Goal: Task Accomplishment & Management: Manage account settings

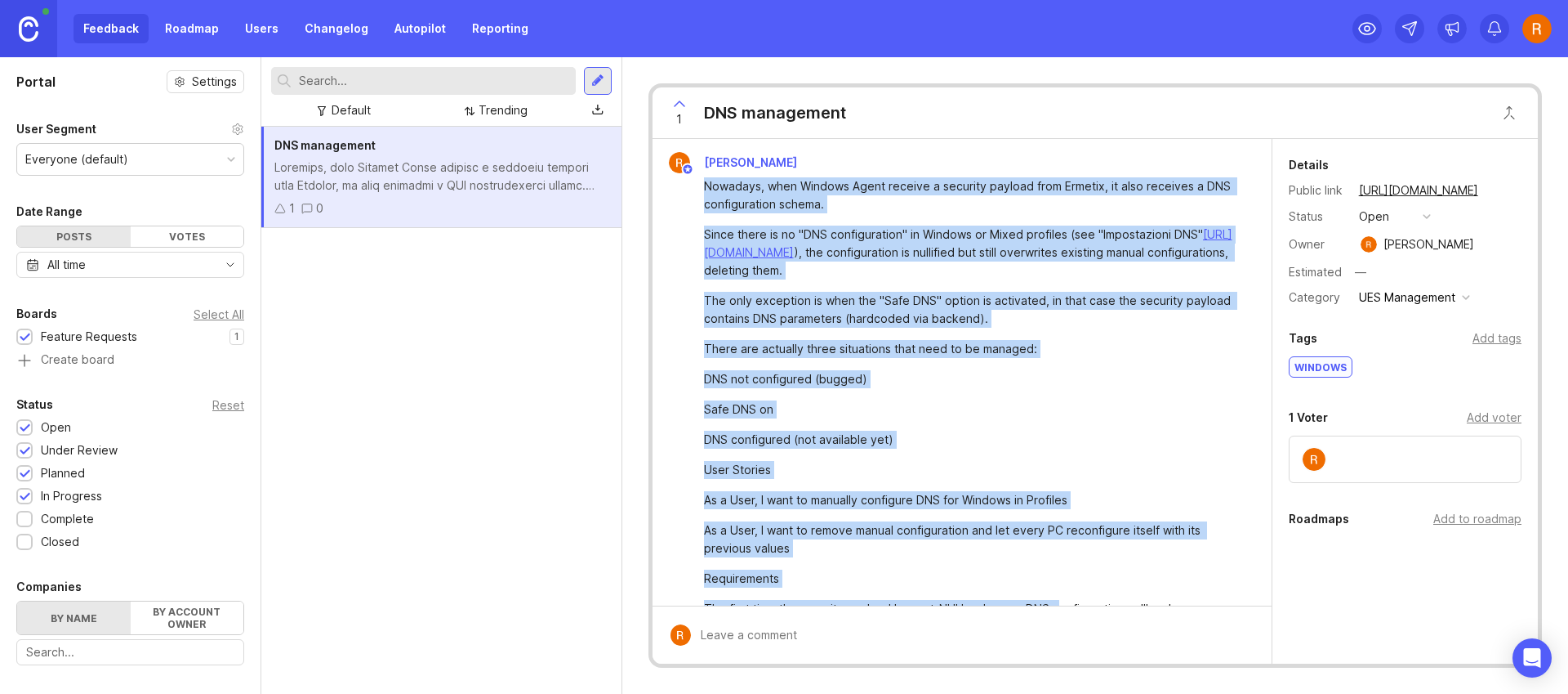
scroll to position [264, 0]
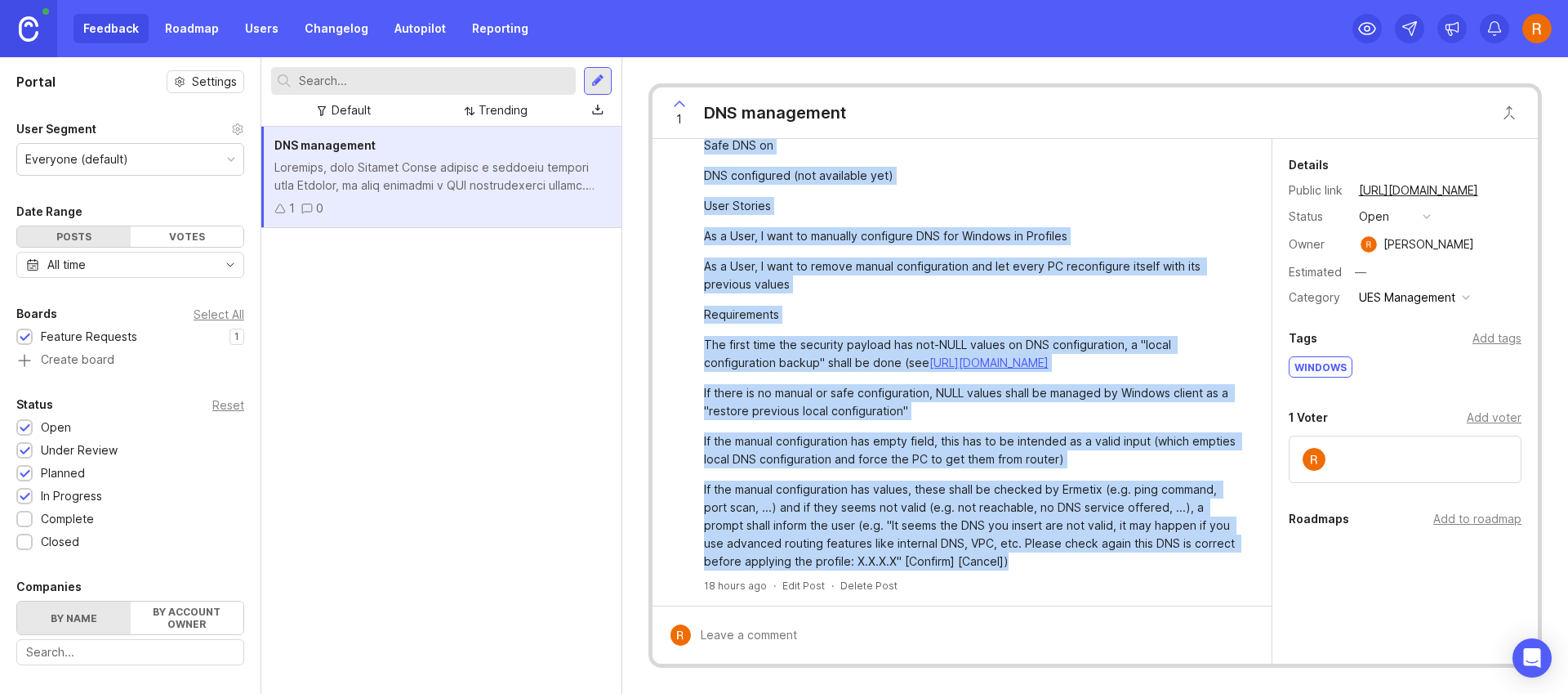
drag, startPoint x: 707, startPoint y: 188, endPoint x: 1073, endPoint y: 562, distance: 523.3
click at [1073, 562] on div "Nowadays, when Windows Agent receive a security payload from Ermetix, it also r…" at bounding box center [971, 242] width 535 height 657
copy div "Loremips, dolo Sitamet Conse adipisc e seddoeiu tempori utla Etdolor, ma aliq e…"
click at [1531, 26] on img at bounding box center [1537, 29] width 29 height 30
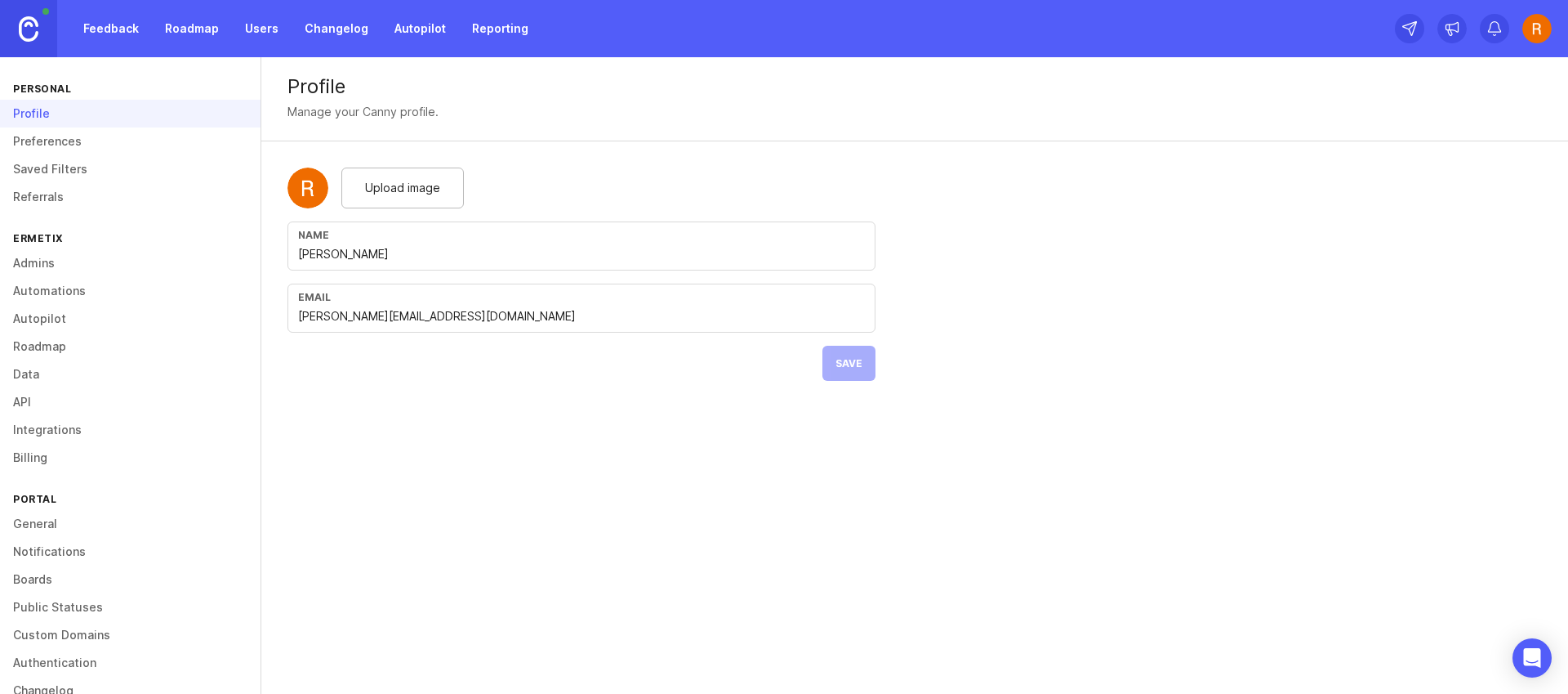
click at [116, 136] on link "Preferences" at bounding box center [130, 141] width 261 height 28
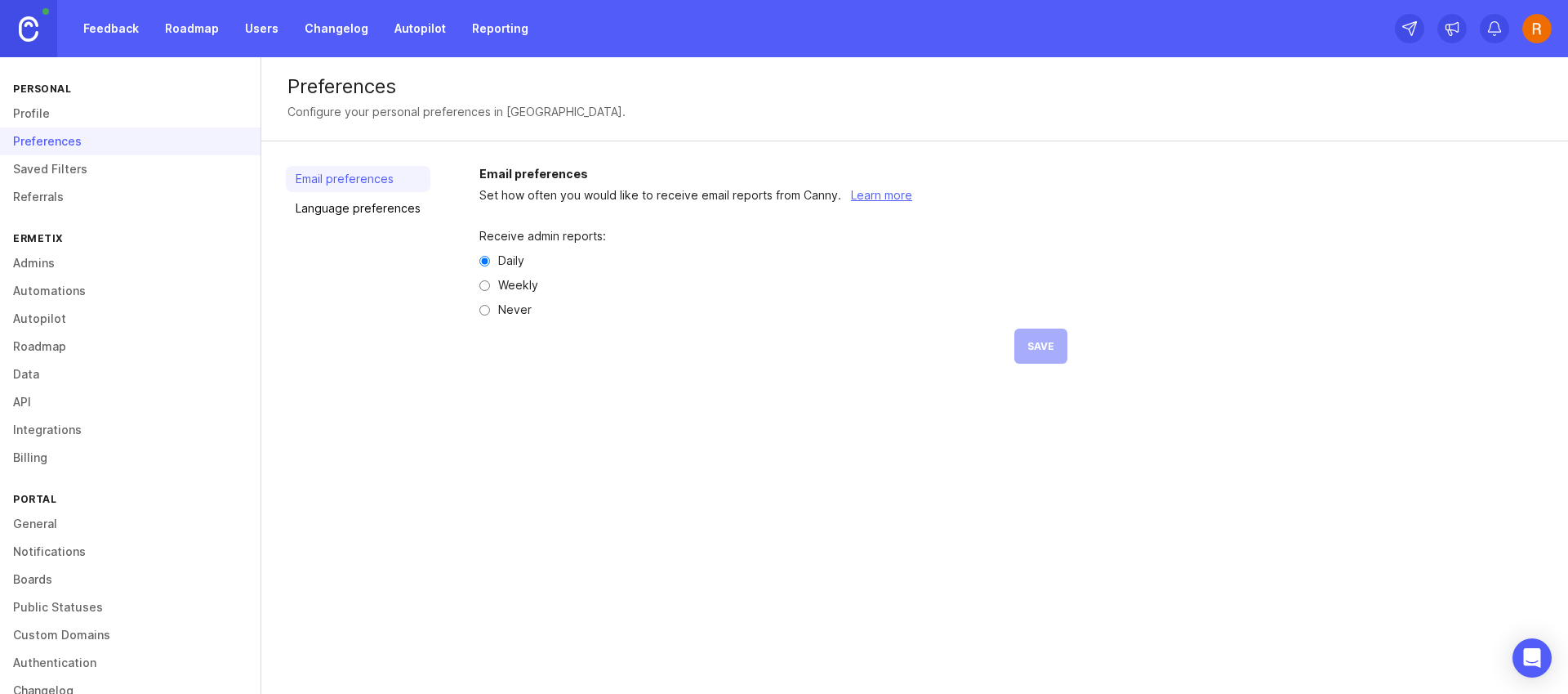
click at [110, 164] on link "Saved Filters" at bounding box center [130, 169] width 261 height 28
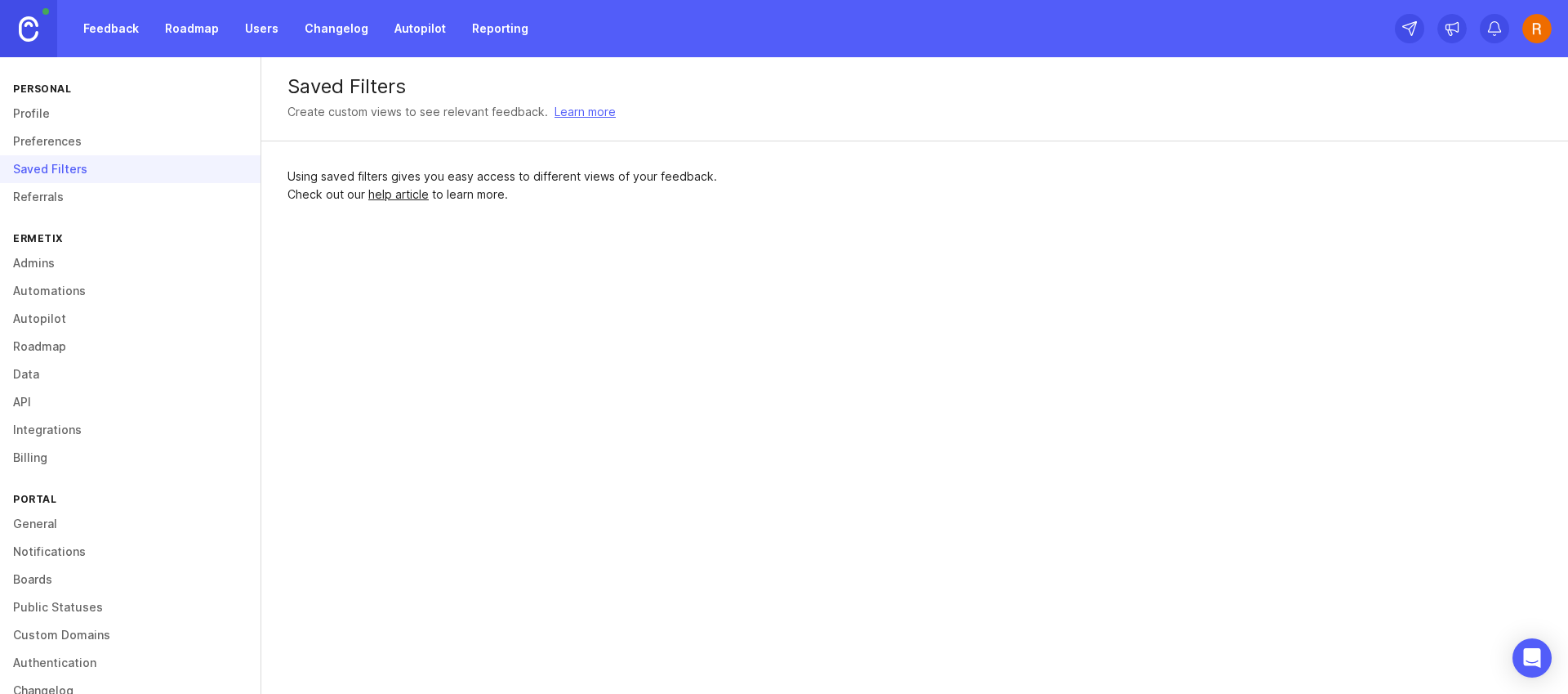
click at [127, 121] on link "Profile" at bounding box center [130, 113] width 261 height 28
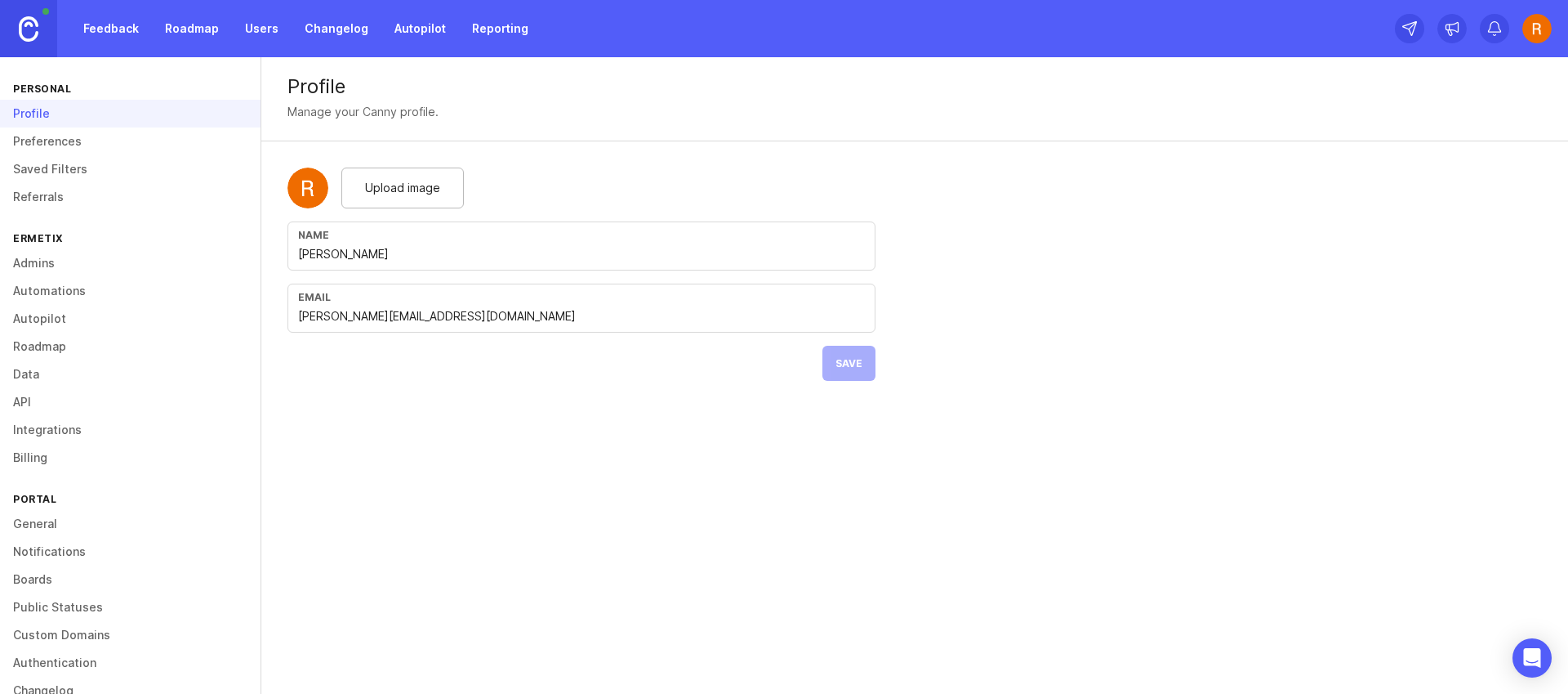
click at [129, 139] on link "Preferences" at bounding box center [130, 141] width 261 height 28
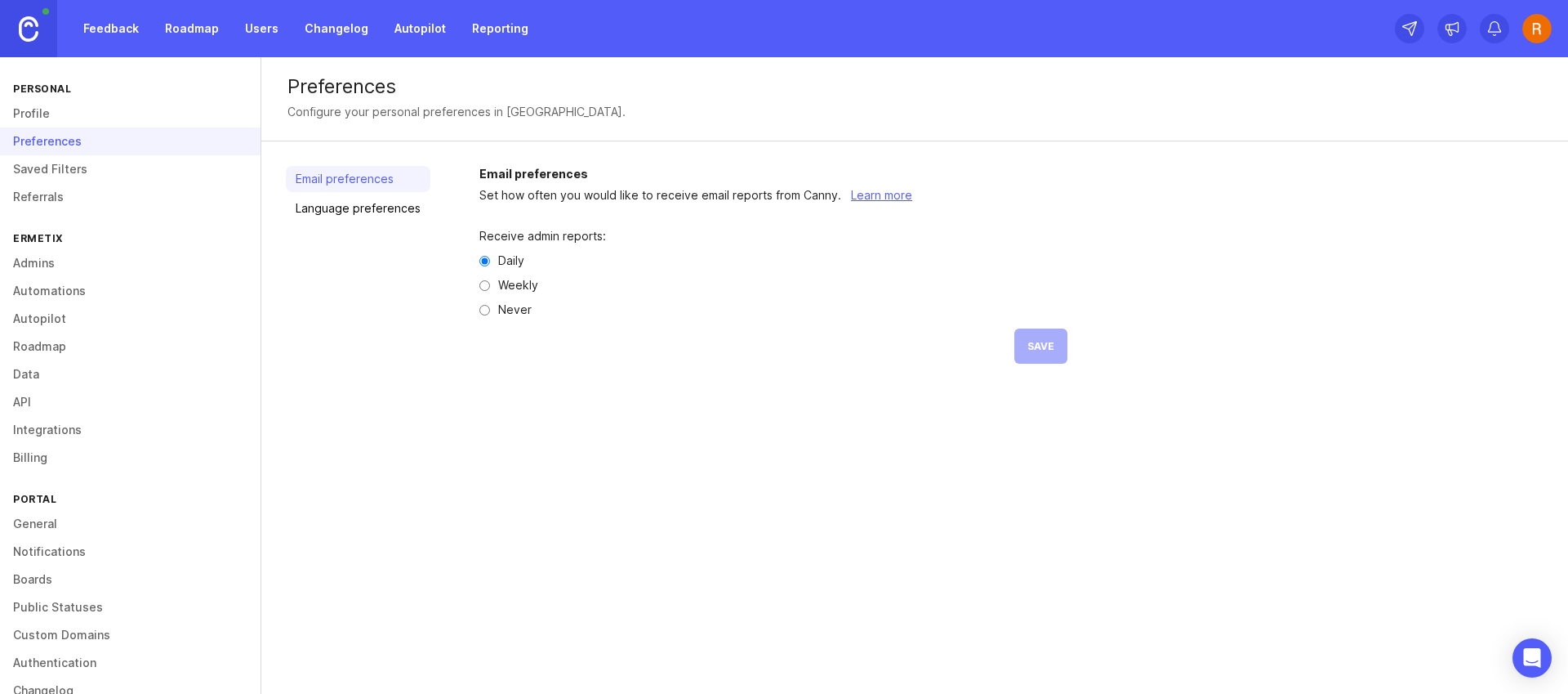
click at [500, 310] on label "Never" at bounding box center [515, 309] width 33 height 11
click at [490, 310] on input "Never" at bounding box center [484, 309] width 10 height 10
radio input "true"
click at [1057, 344] on button "Save" at bounding box center [1041, 346] width 53 height 35
click at [82, 208] on link "Referrals" at bounding box center [130, 196] width 261 height 28
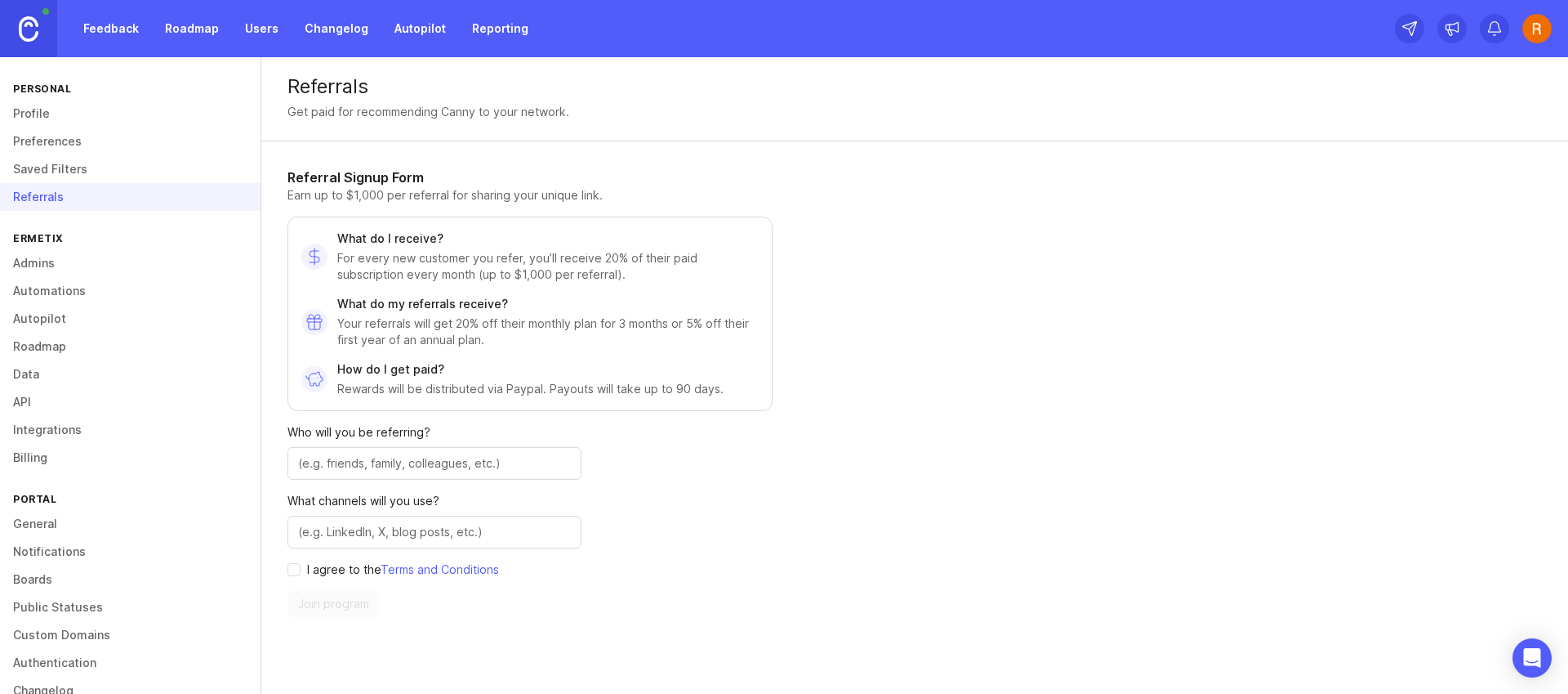
click at [49, 274] on link "Admins" at bounding box center [130, 263] width 261 height 28
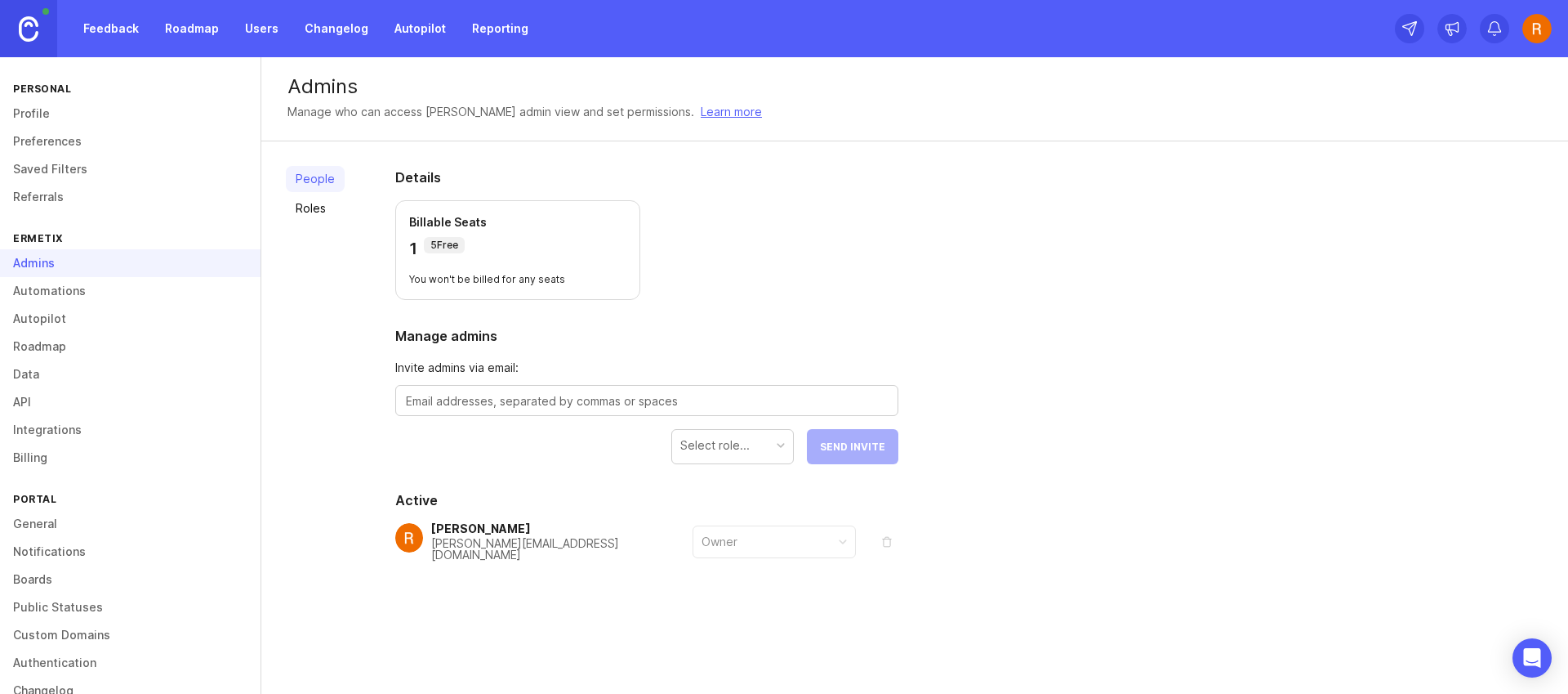
click at [63, 291] on link "Automations" at bounding box center [130, 290] width 261 height 28
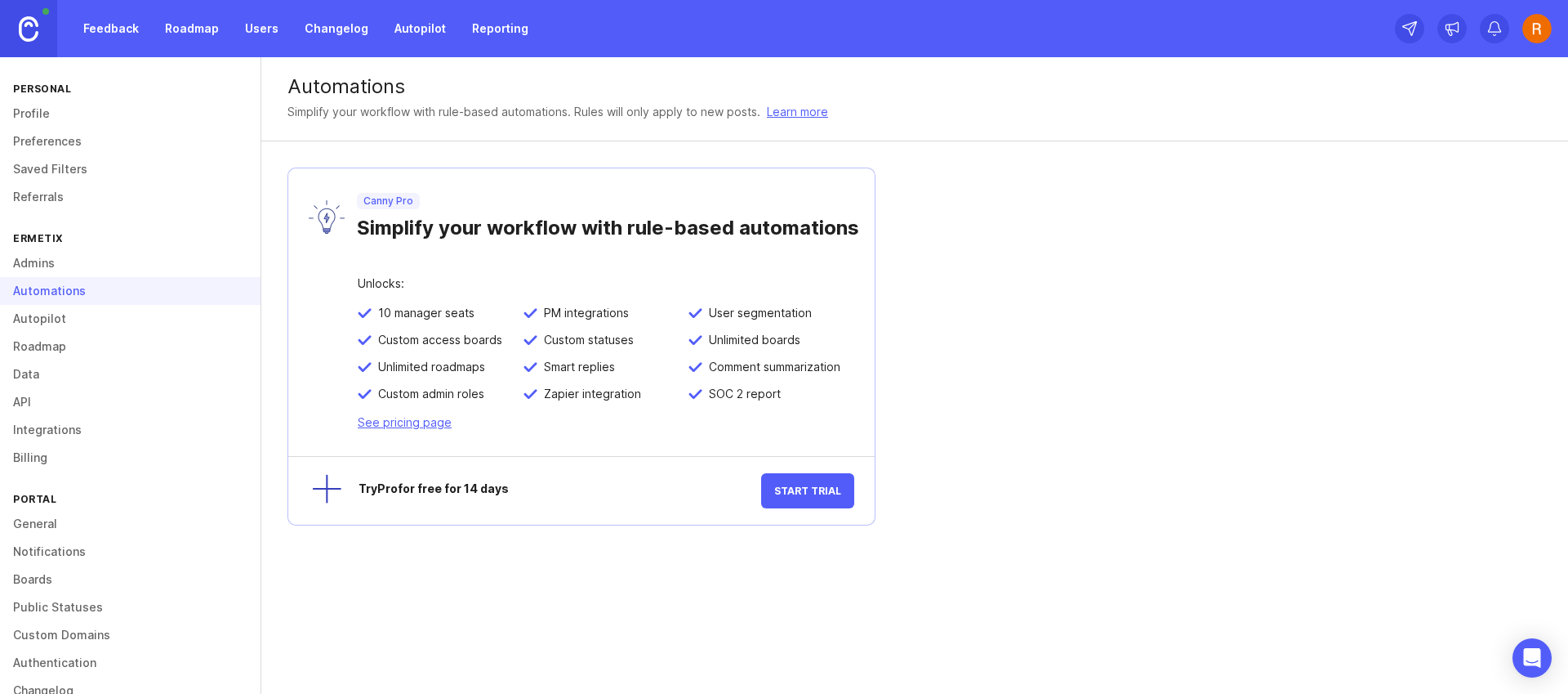
click at [75, 372] on link "Data" at bounding box center [130, 374] width 261 height 28
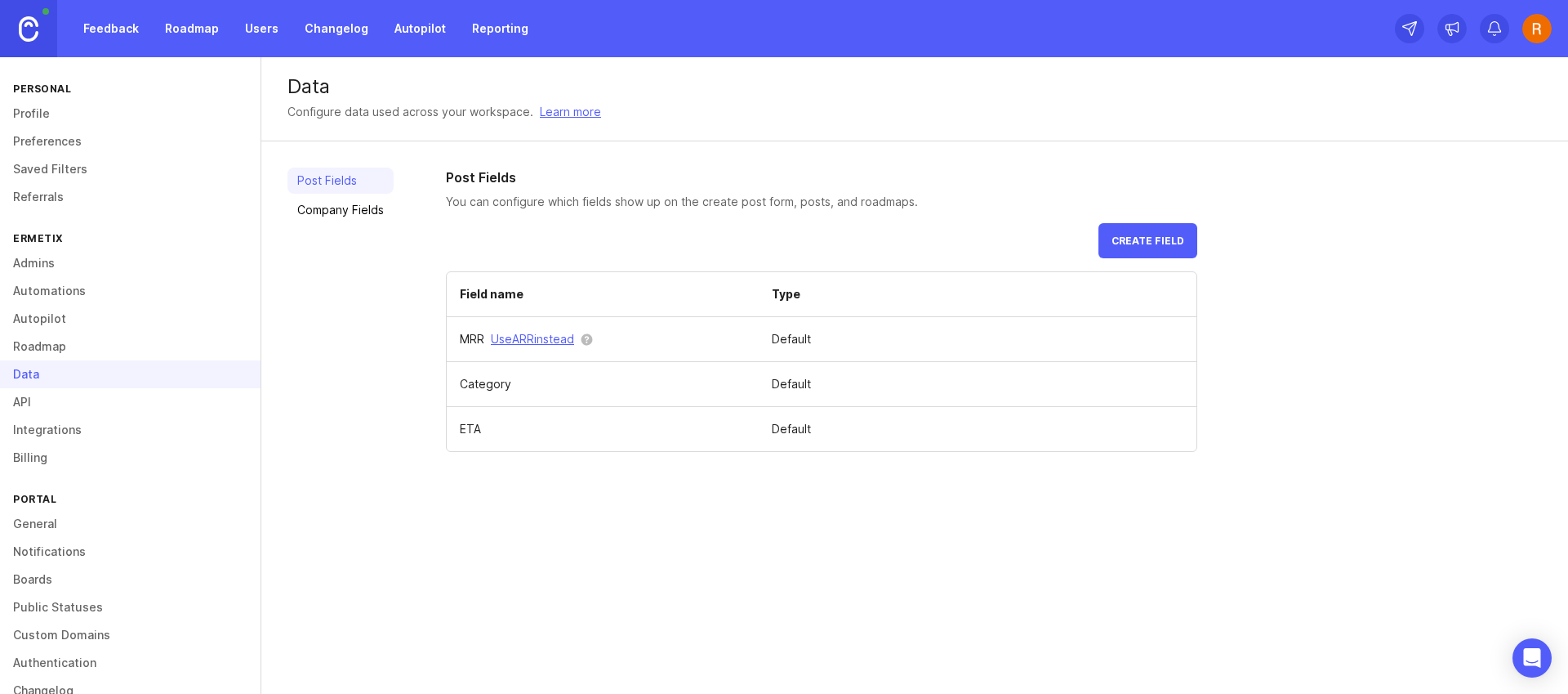
click at [369, 217] on link "Company Fields" at bounding box center [341, 209] width 107 height 26
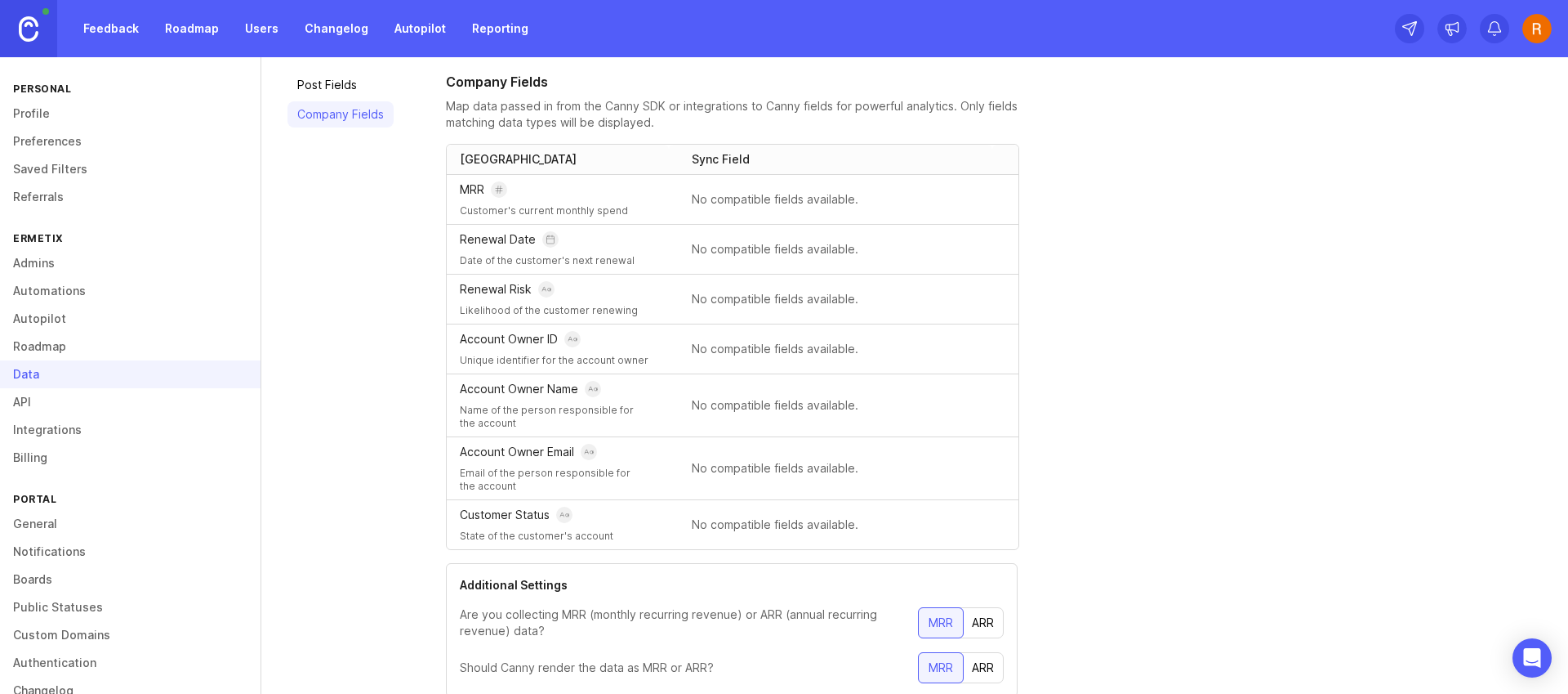
scroll to position [151, 0]
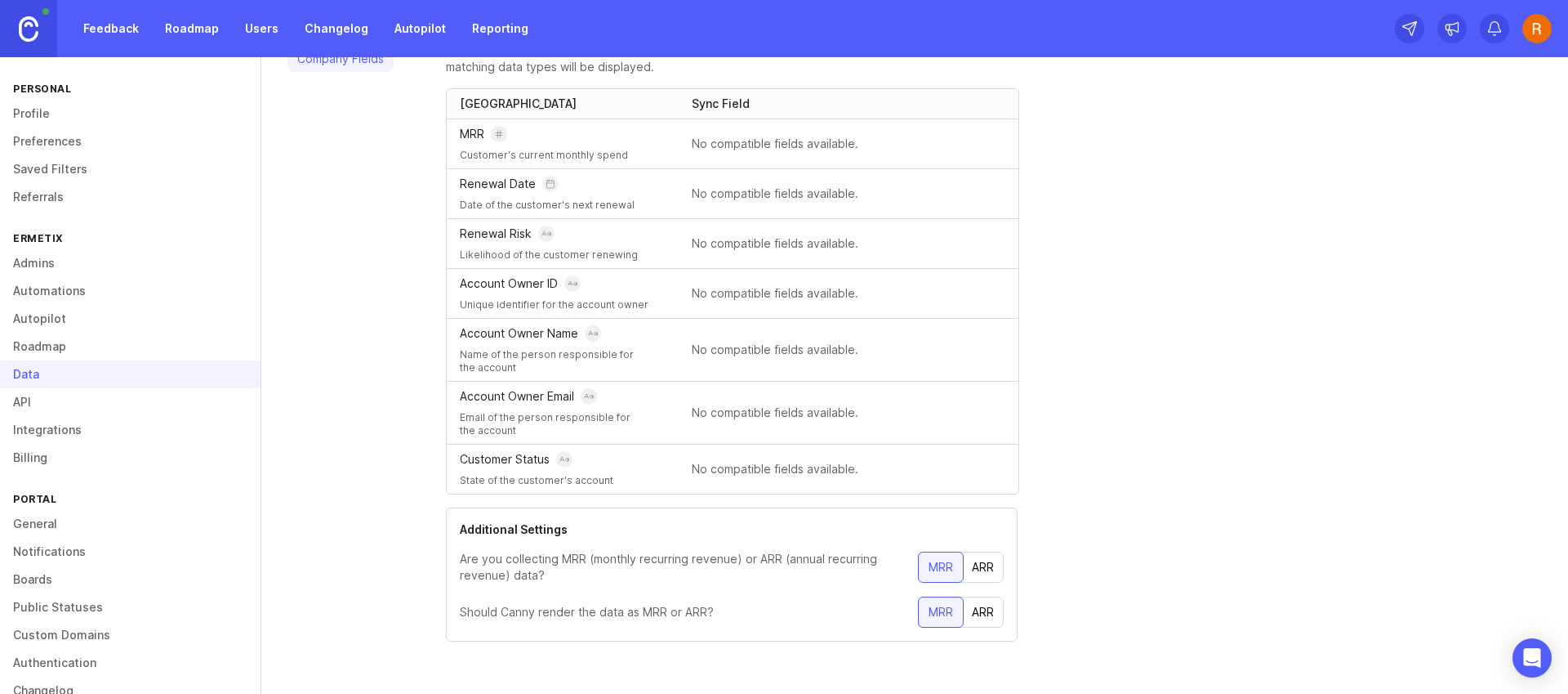
click at [51, 395] on link "API" at bounding box center [130, 402] width 261 height 28
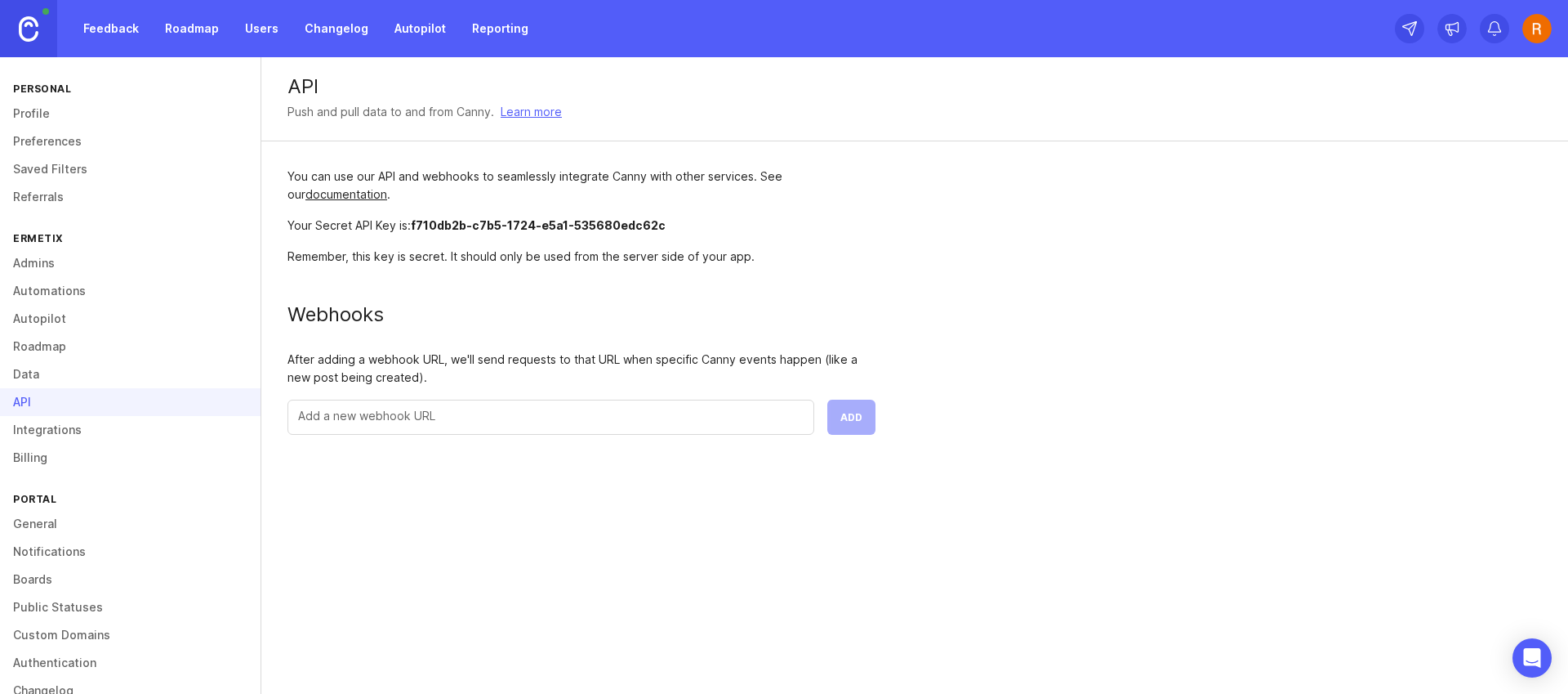
click at [54, 426] on link "Integrations" at bounding box center [130, 429] width 261 height 28
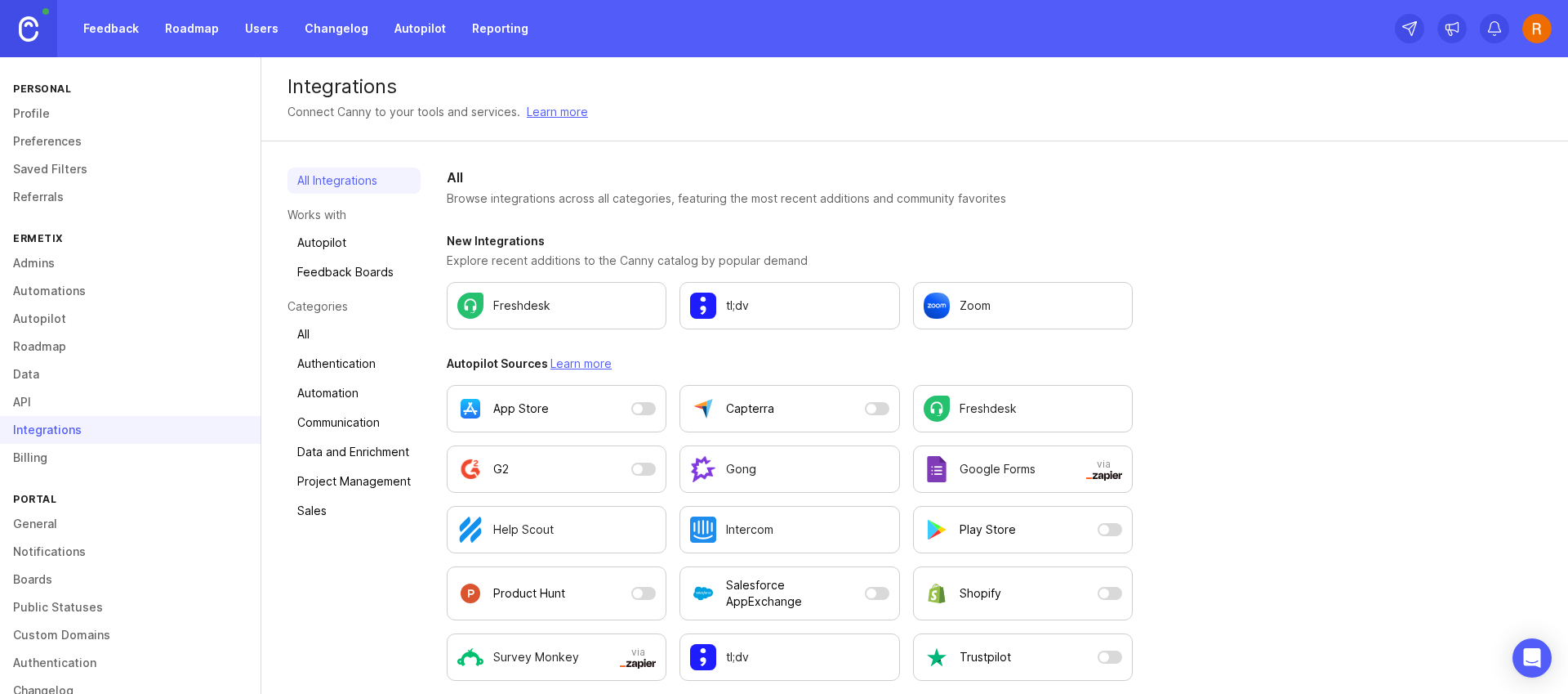
click at [57, 461] on link "Billing" at bounding box center [130, 457] width 261 height 28
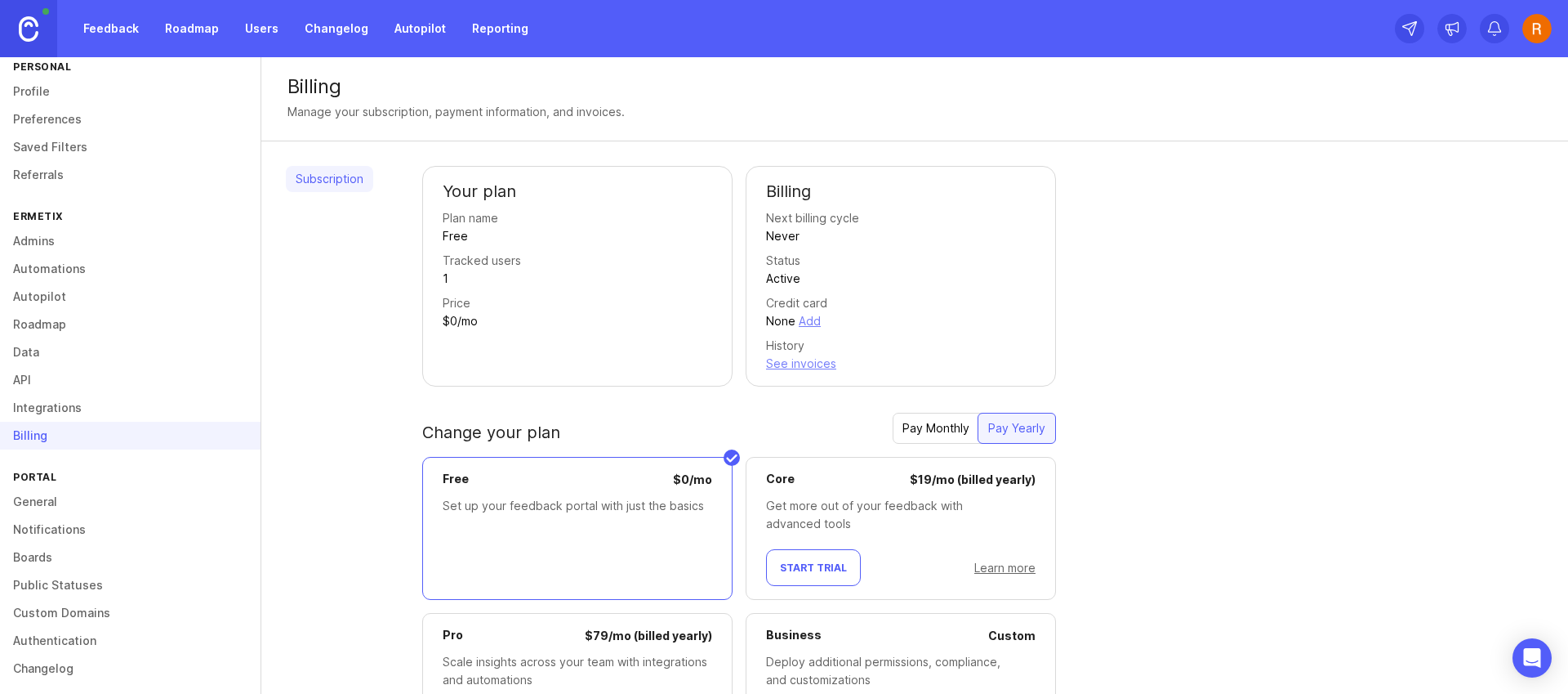
scroll to position [31, 0]
click at [69, 501] on link "General" at bounding box center [130, 492] width 261 height 28
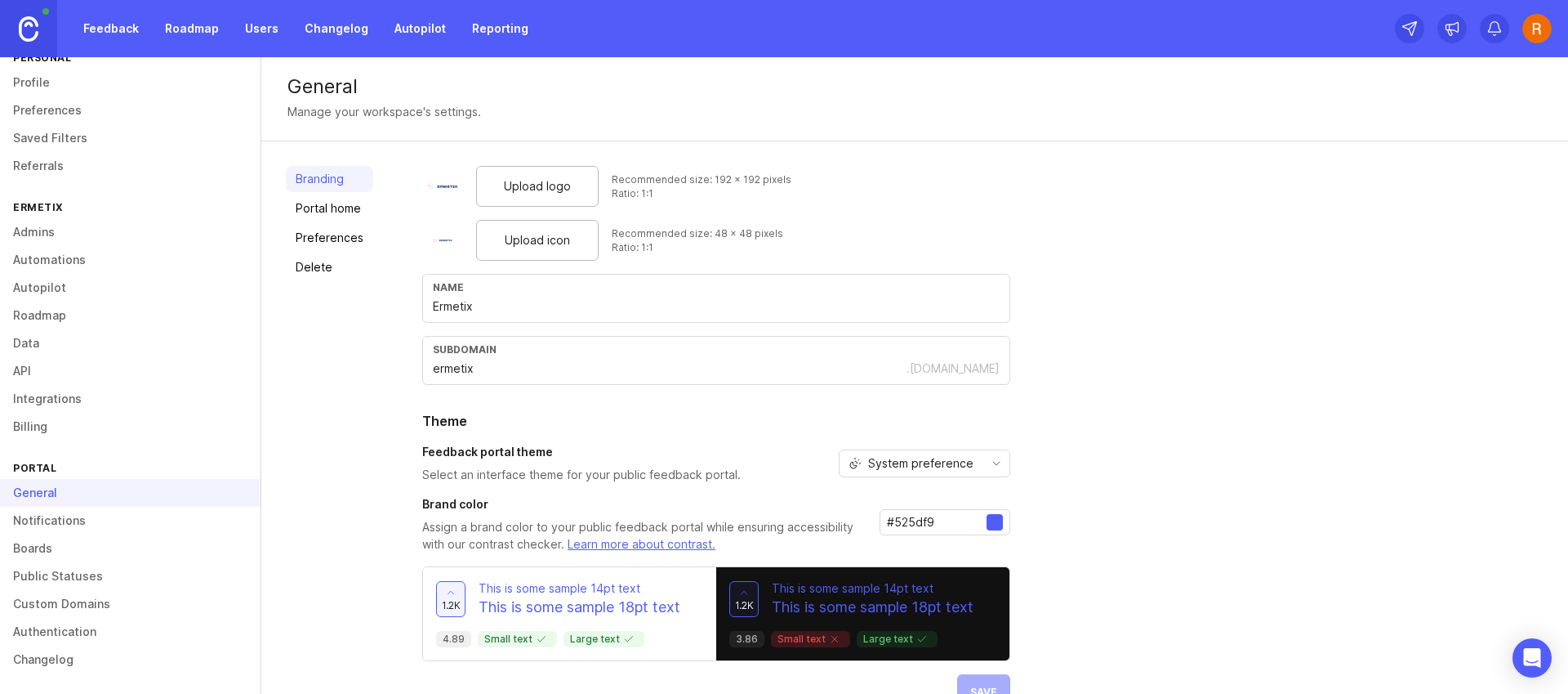
click at [333, 260] on link "Delete" at bounding box center [329, 267] width 88 height 26
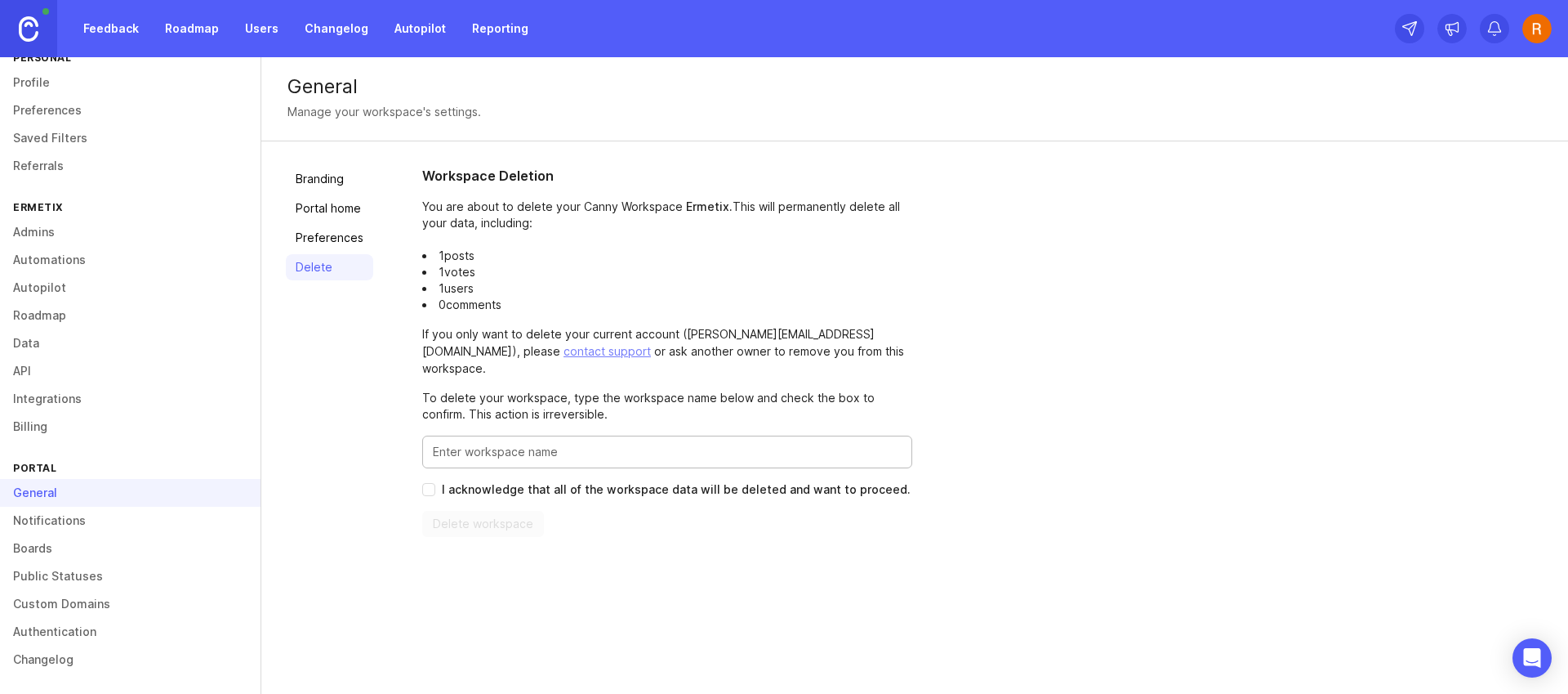
click at [476, 443] on input "Enter this workspace's name to confirm" at bounding box center [667, 451] width 469 height 18
type input "Ermetix"
click at [545, 482] on span "I acknowledge that all of the workspace data will be deleted and want to procee…" at bounding box center [676, 489] width 469 height 16
click at [436, 483] on input "I acknowledge that all of the workspace data will be deleted and want to procee…" at bounding box center [429, 489] width 13 height 13
checkbox input "true"
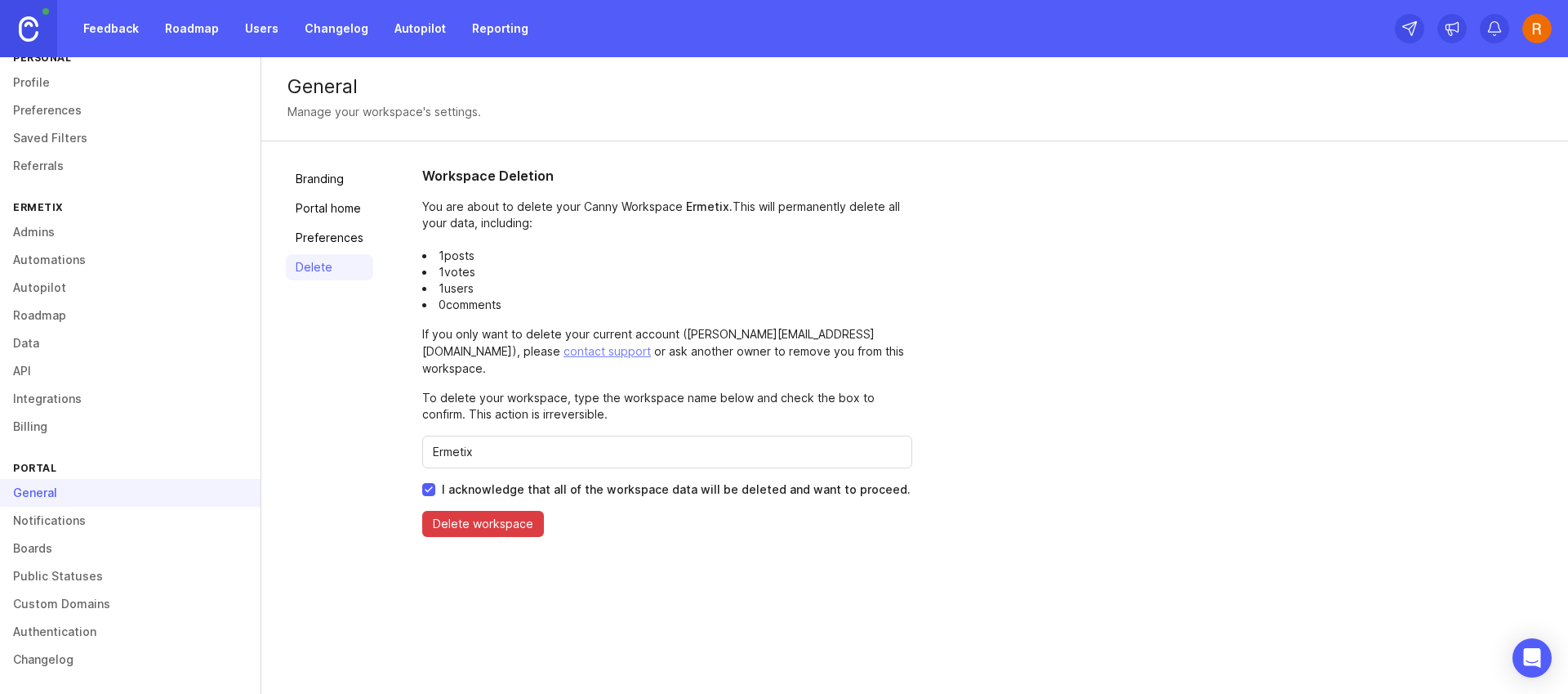
click at [516, 516] on span "Delete workspace" at bounding box center [483, 524] width 101 height 16
